Goal: Transaction & Acquisition: Book appointment/travel/reservation

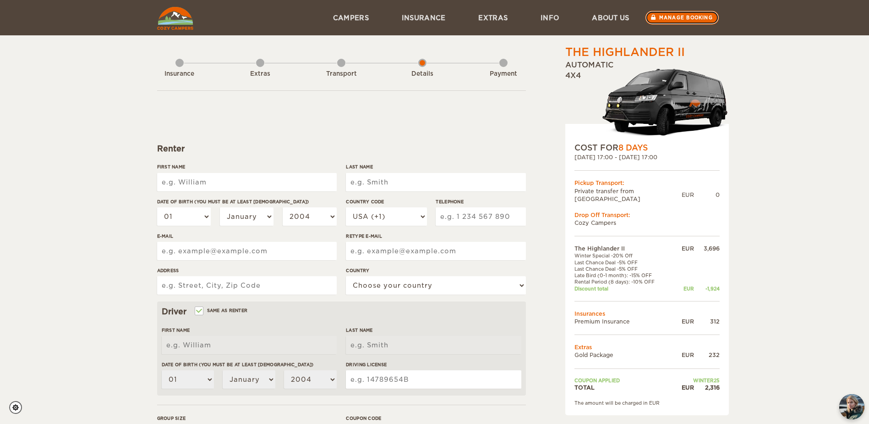
click at [690, 19] on link "Manage booking" at bounding box center [682, 18] width 74 height 14
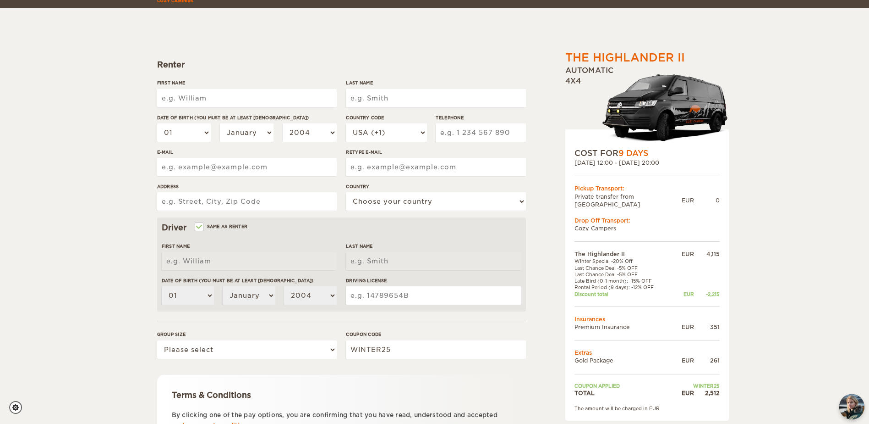
scroll to position [92, 0]
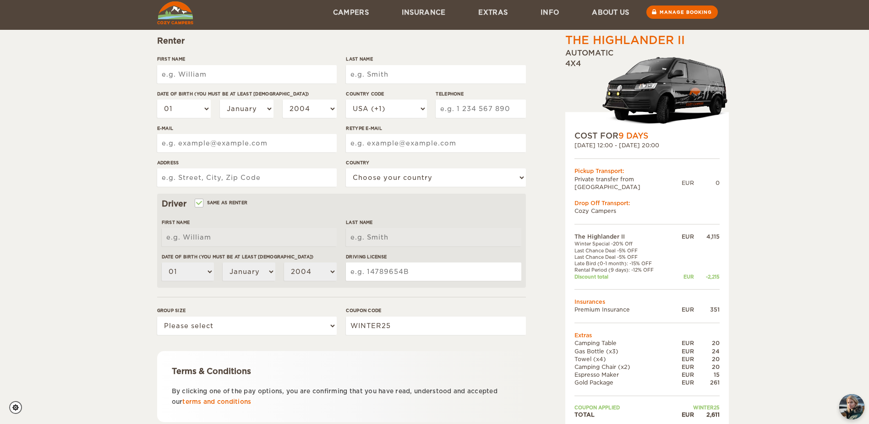
scroll to position [92, 0]
